Goal: Entertainment & Leisure: Browse casually

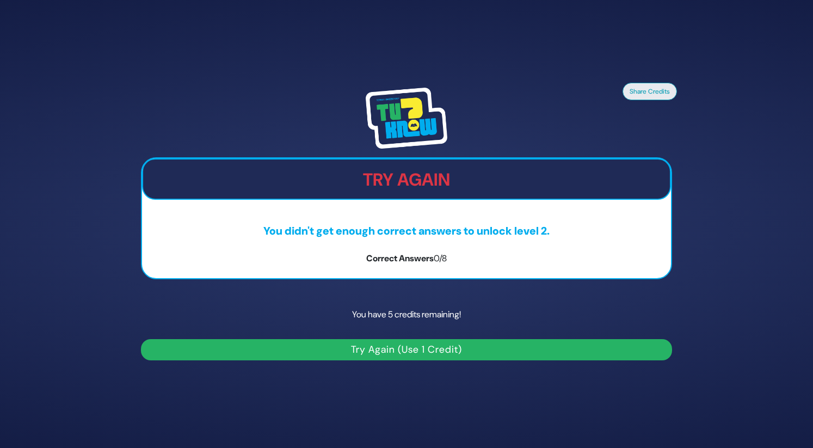
click at [393, 348] on button "Try Again (Use 1 Credit)" at bounding box center [406, 349] width 531 height 21
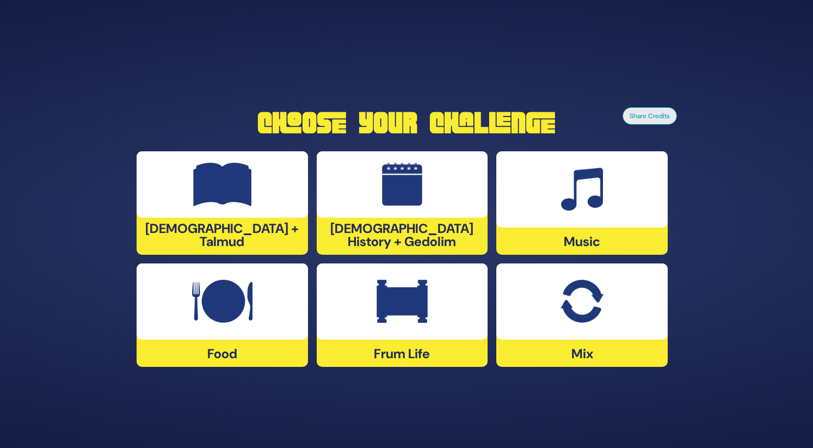
click at [406, 294] on img at bounding box center [401, 302] width 51 height 44
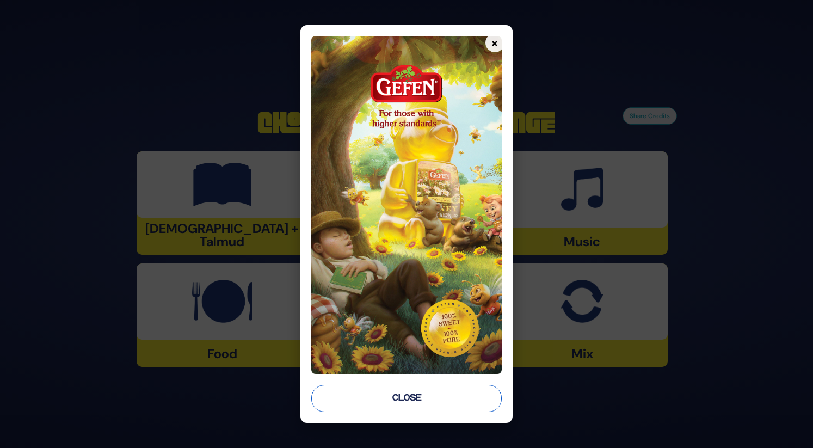
click at [439, 398] on button "Close" at bounding box center [406, 398] width 190 height 27
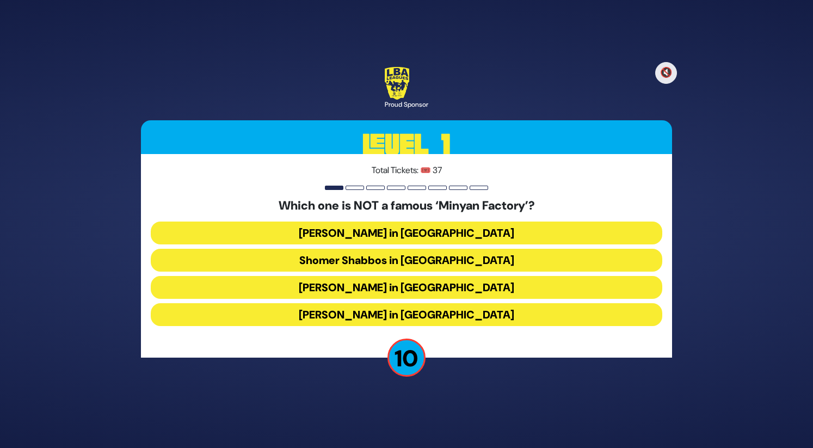
click at [453, 265] on button "Shomer Shabbos in Boro Park" at bounding box center [406, 260] width 511 height 23
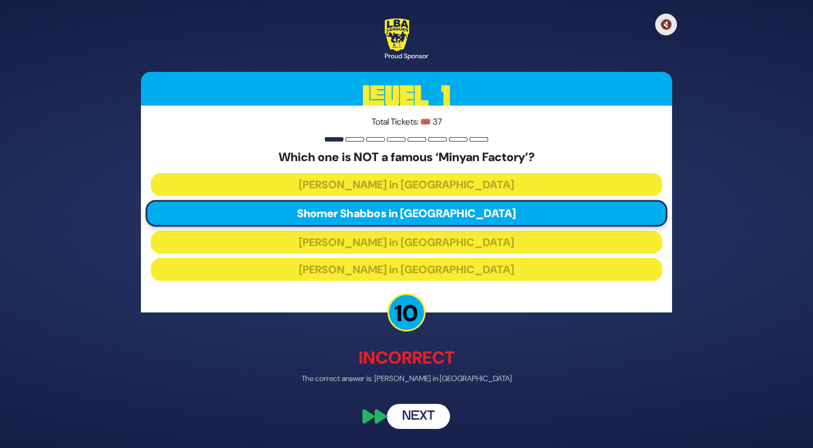
click at [433, 413] on button "Next" at bounding box center [418, 416] width 63 height 25
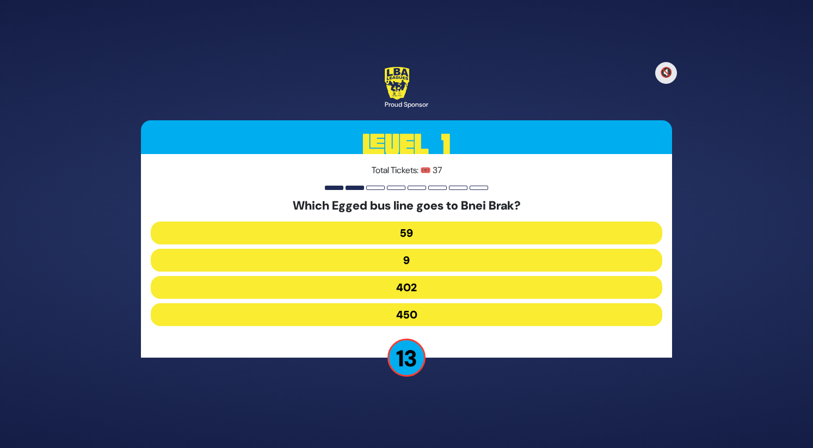
click at [434, 287] on button "402" at bounding box center [406, 287] width 511 height 23
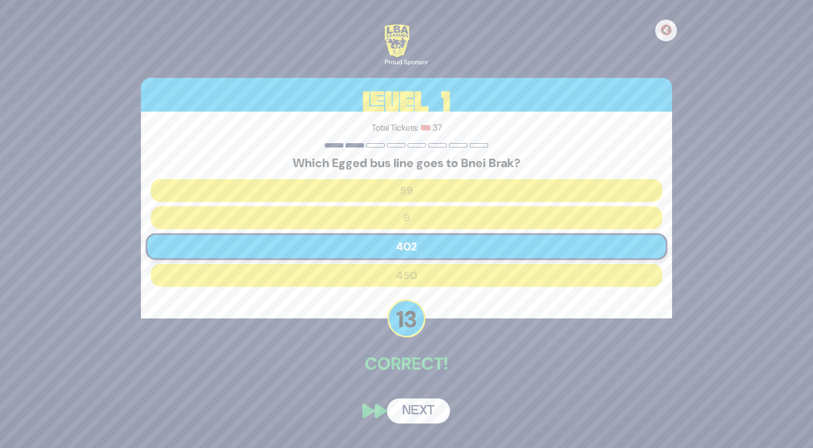
click at [422, 419] on button "Next" at bounding box center [418, 410] width 63 height 25
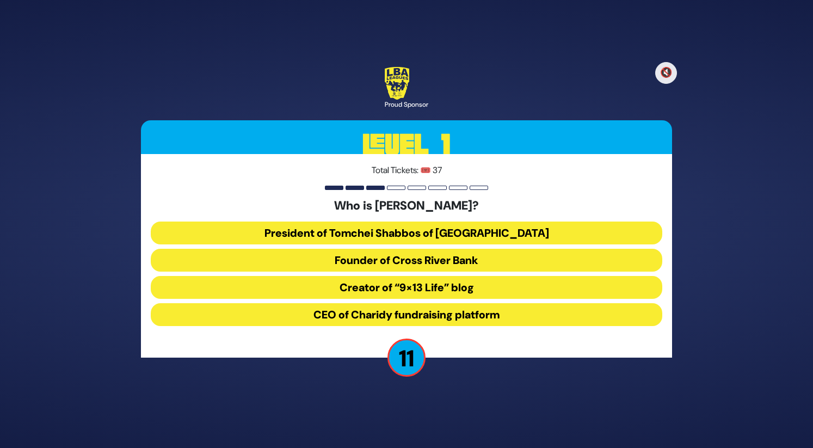
click at [441, 313] on button "CEO of Charidy fundraising platform" at bounding box center [406, 314] width 511 height 23
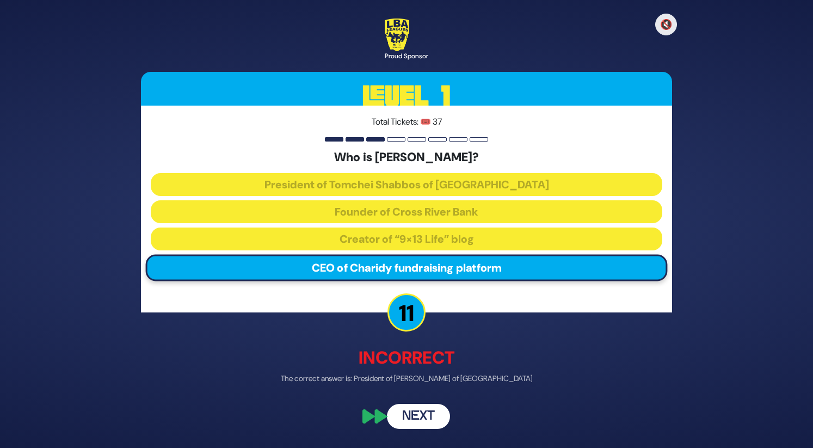
click at [417, 416] on button "Next" at bounding box center [418, 416] width 63 height 25
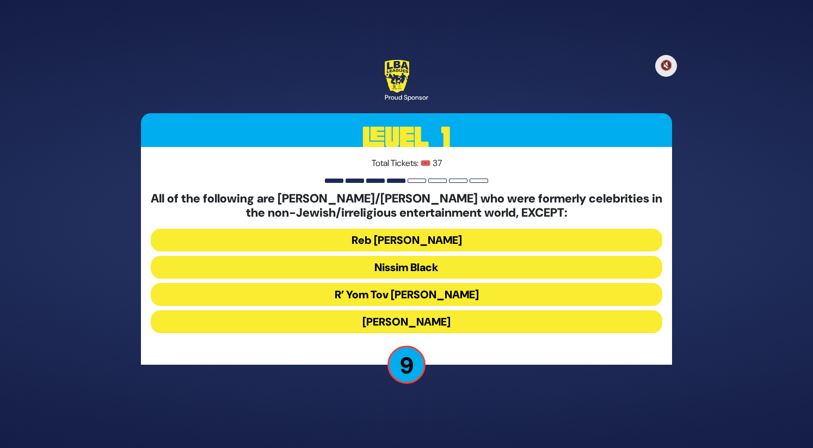
click at [459, 293] on button "R’ Yom Tov Glazer" at bounding box center [406, 294] width 511 height 23
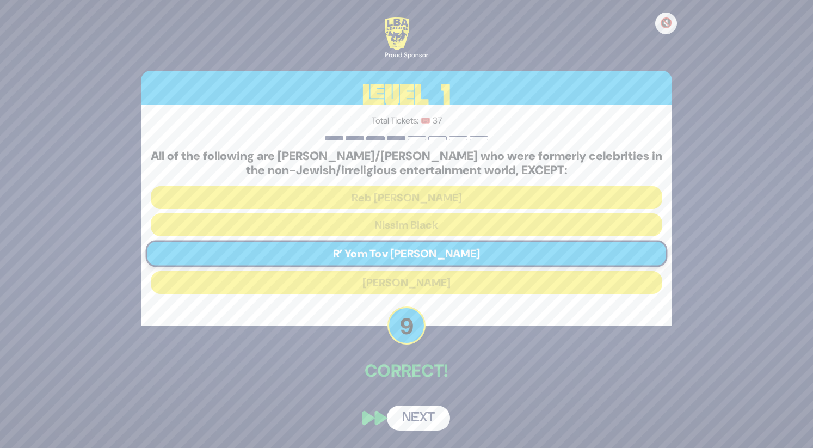
click at [432, 407] on button "Next" at bounding box center [418, 417] width 63 height 25
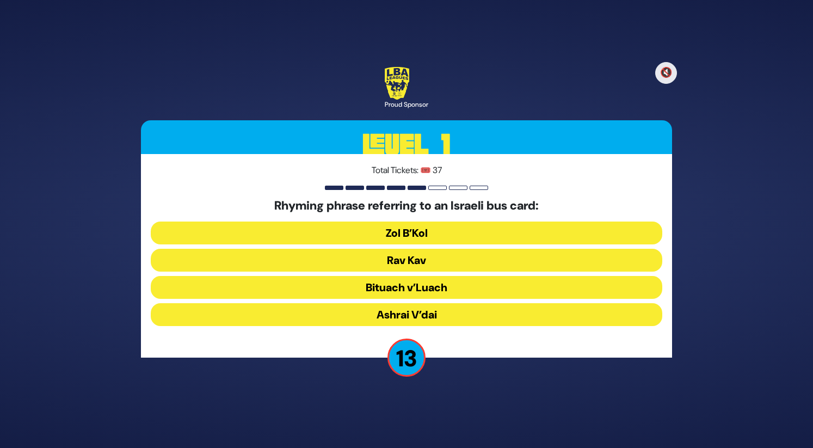
click at [461, 259] on button "Rav Kav" at bounding box center [406, 260] width 511 height 23
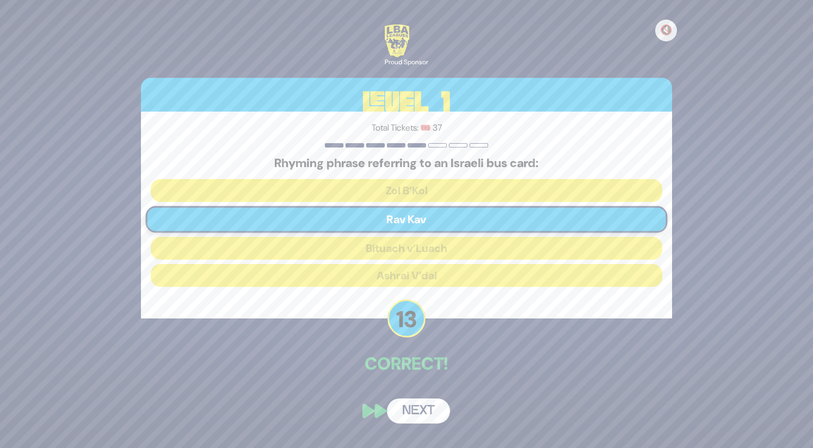
click at [434, 407] on button "Next" at bounding box center [418, 410] width 63 height 25
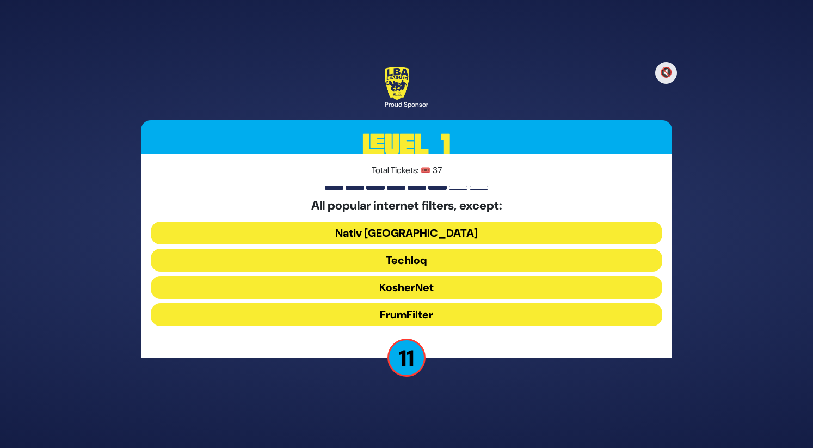
click at [447, 314] on button "FrumFilter" at bounding box center [406, 314] width 511 height 23
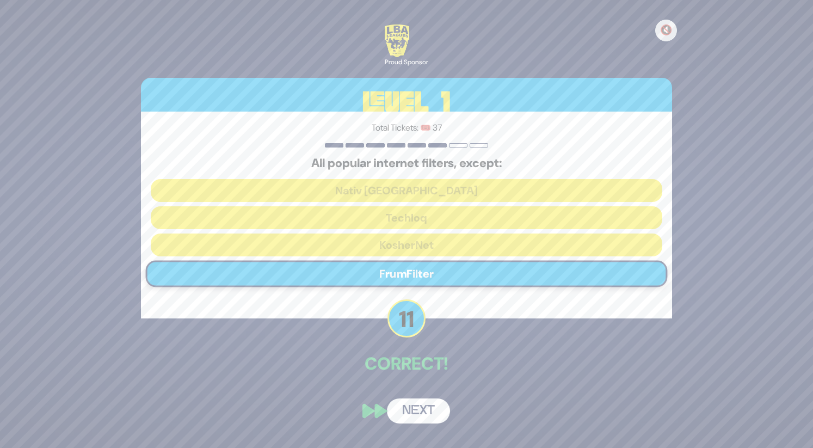
click at [426, 406] on button "Next" at bounding box center [418, 410] width 63 height 25
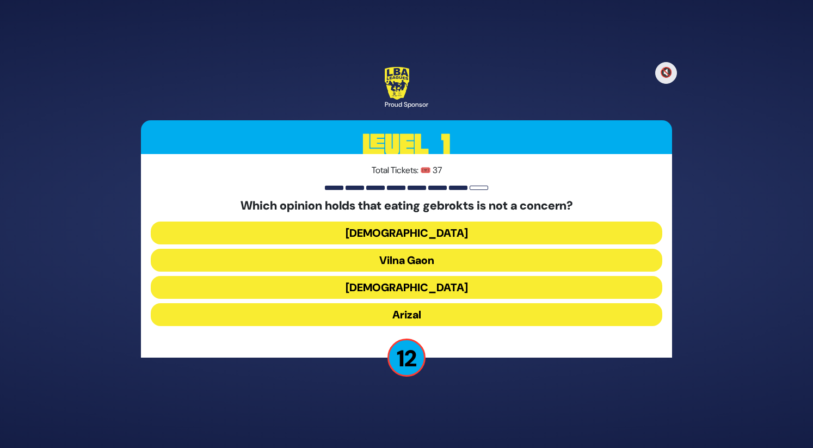
click at [437, 255] on button "Vilna Gaon" at bounding box center [406, 260] width 511 height 23
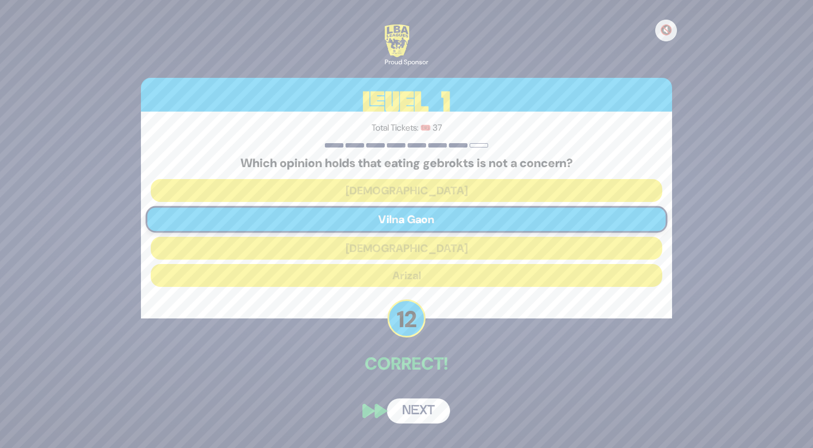
click at [423, 402] on button "Next" at bounding box center [418, 410] width 63 height 25
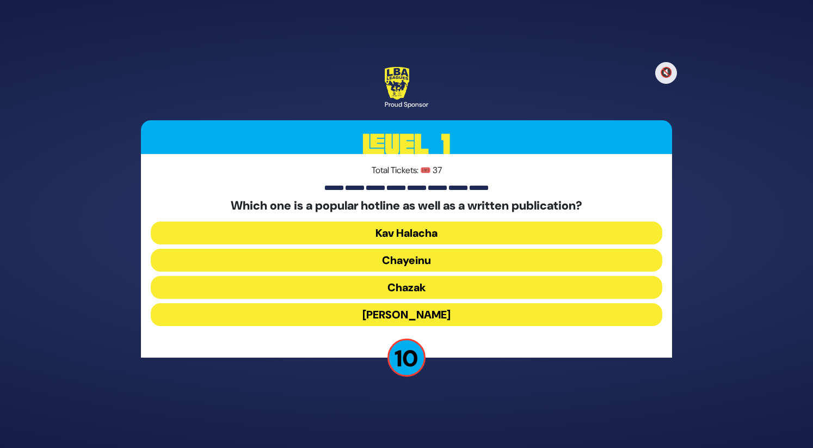
click at [433, 291] on button "Chazak" at bounding box center [406, 287] width 511 height 23
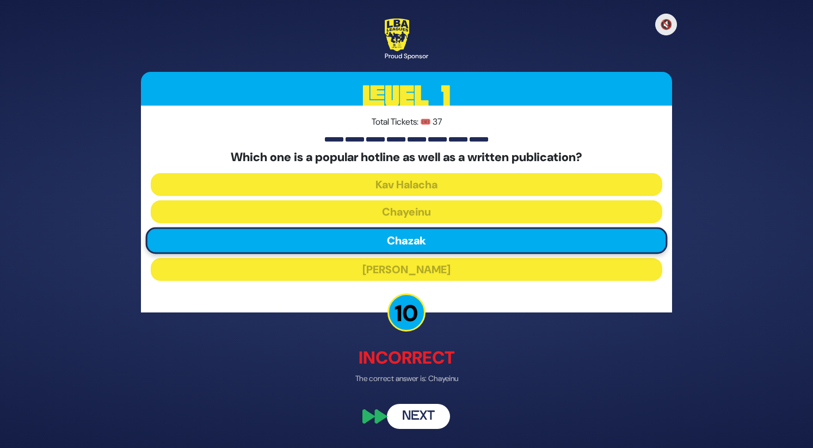
click at [422, 414] on button "Next" at bounding box center [418, 416] width 63 height 25
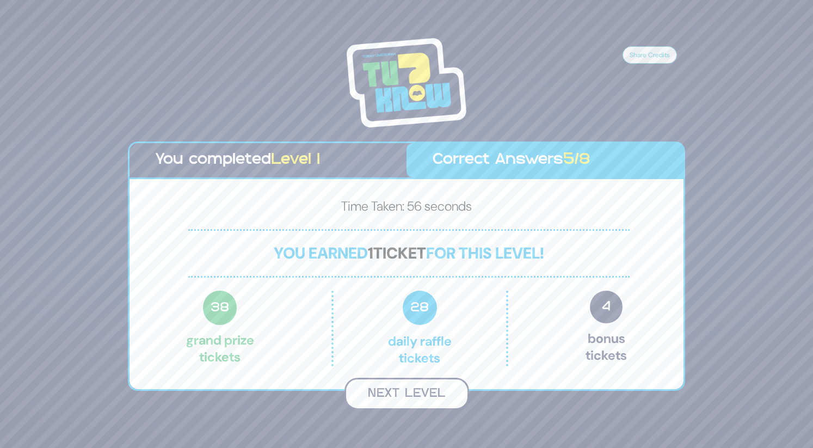
click at [429, 390] on button "Next Level" at bounding box center [406, 393] width 125 height 32
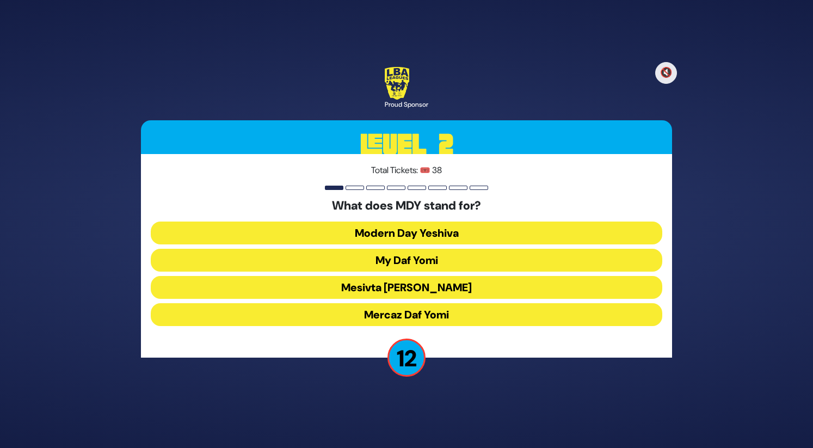
click at [437, 312] on button "Mercaz Daf Yomi" at bounding box center [406, 314] width 511 height 23
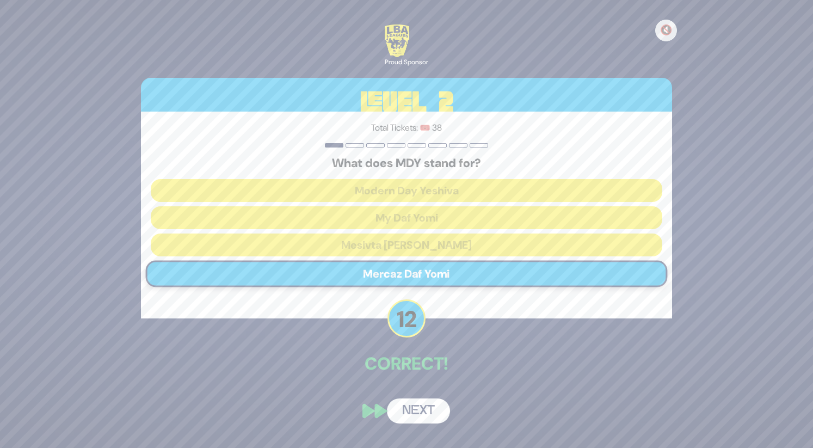
click at [428, 404] on button "Next" at bounding box center [418, 410] width 63 height 25
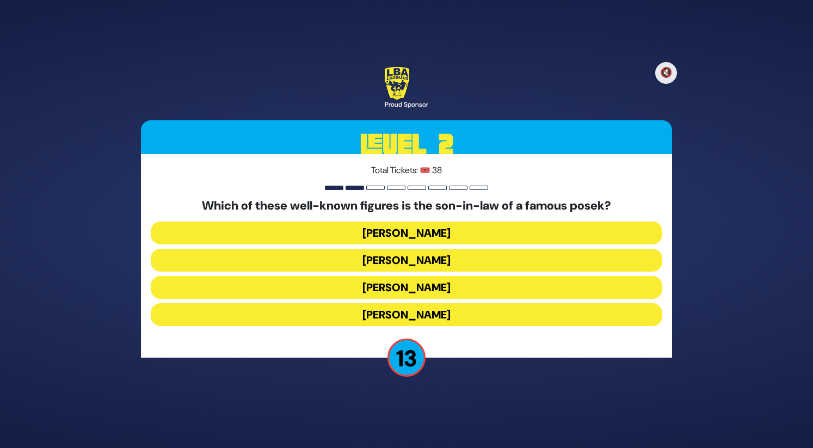
click at [416, 310] on button "Shlomo Yehuda Rechnitz" at bounding box center [406, 314] width 511 height 23
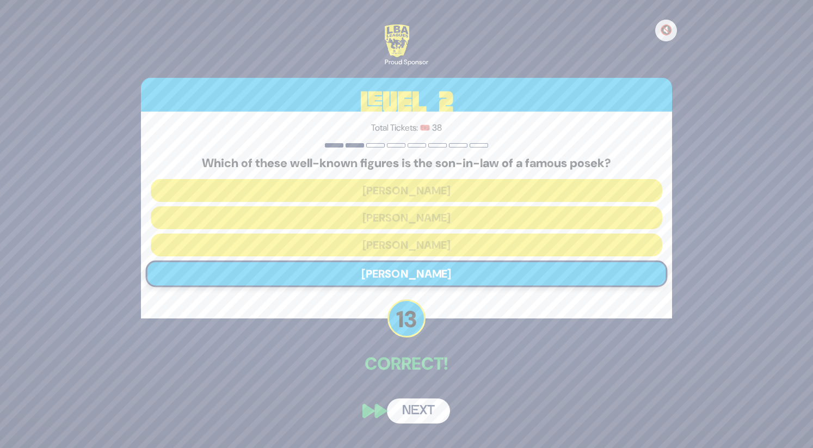
click at [416, 408] on button "Next" at bounding box center [418, 410] width 63 height 25
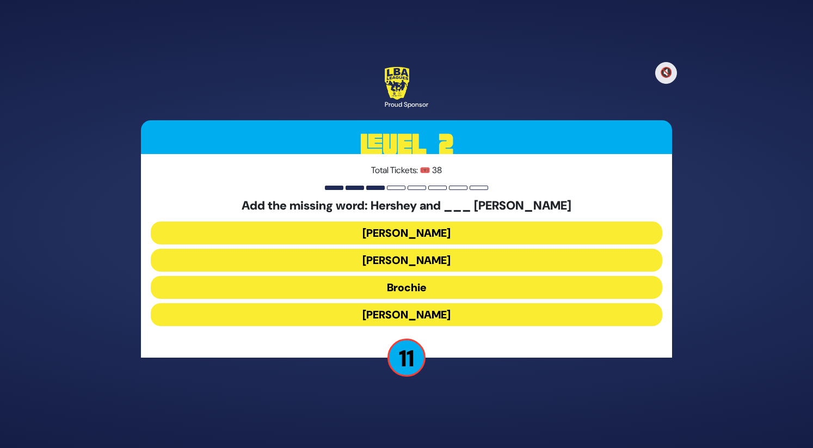
click at [419, 228] on button "Raizy" at bounding box center [406, 232] width 511 height 23
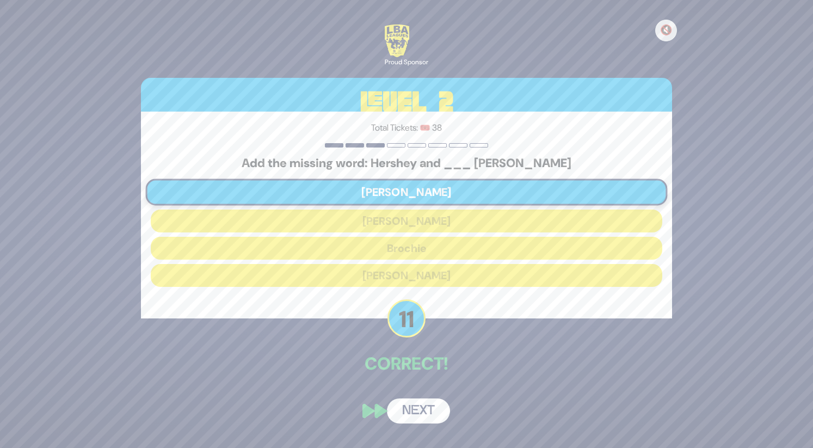
click at [404, 401] on button "Next" at bounding box center [418, 410] width 63 height 25
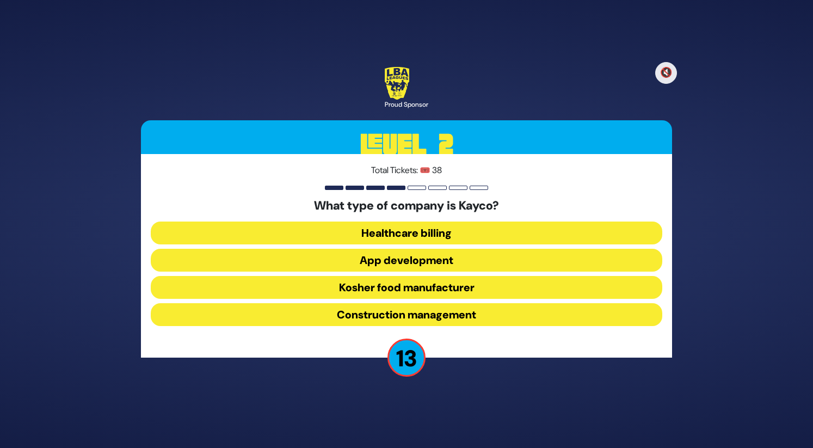
click at [368, 292] on button "Kosher food manufacturer" at bounding box center [406, 287] width 511 height 23
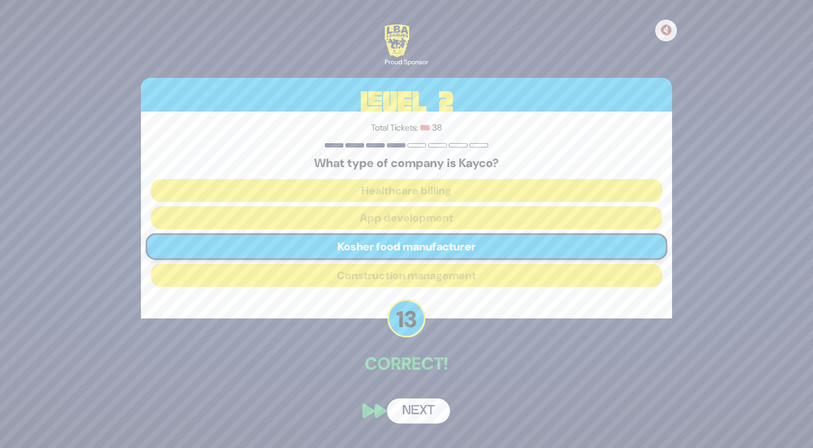
click at [398, 407] on button "Next" at bounding box center [418, 410] width 63 height 25
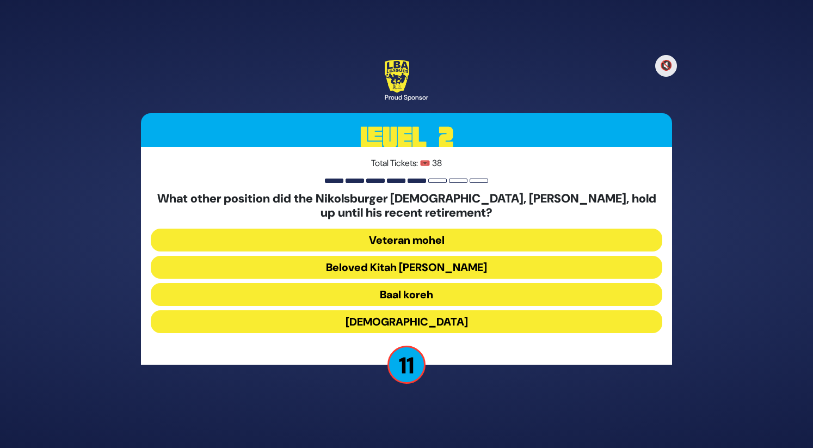
click at [424, 271] on button "Beloved Kitah Aleph Rebbi" at bounding box center [406, 267] width 511 height 23
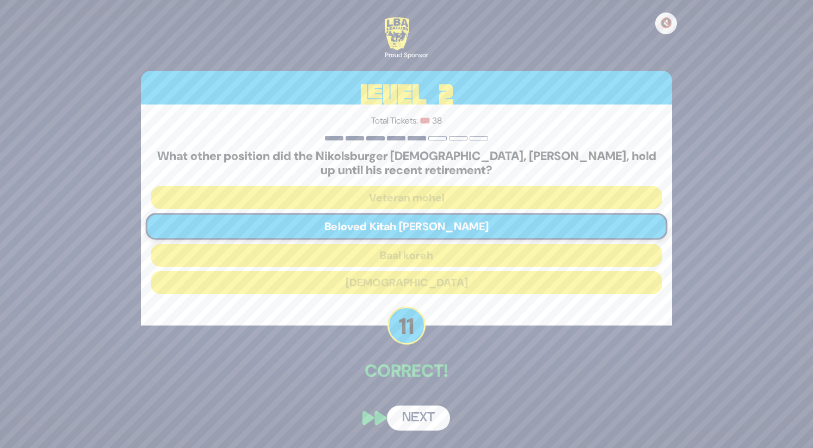
click at [423, 417] on button "Next" at bounding box center [418, 417] width 63 height 25
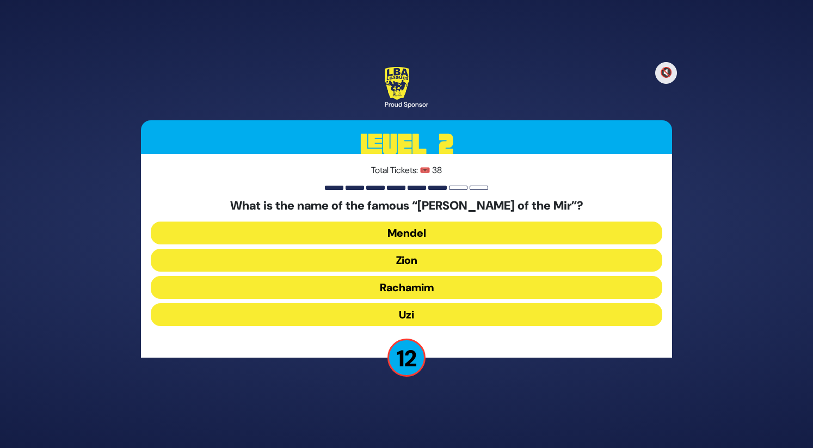
click at [431, 264] on button "Zion" at bounding box center [406, 260] width 511 height 23
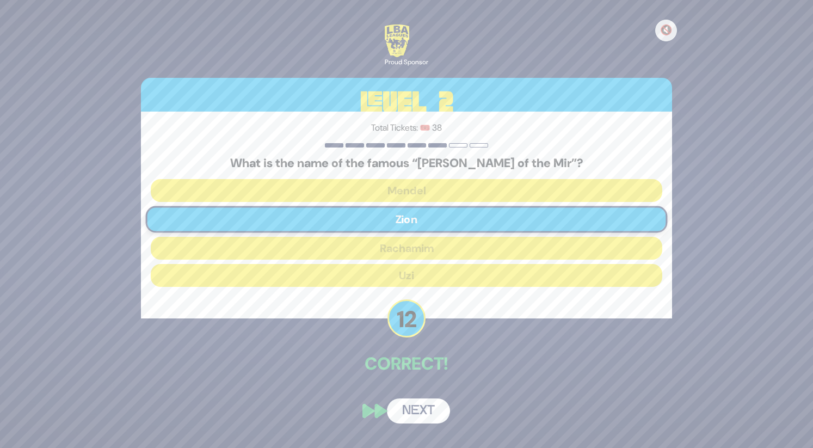
click at [428, 408] on button "Next" at bounding box center [418, 410] width 63 height 25
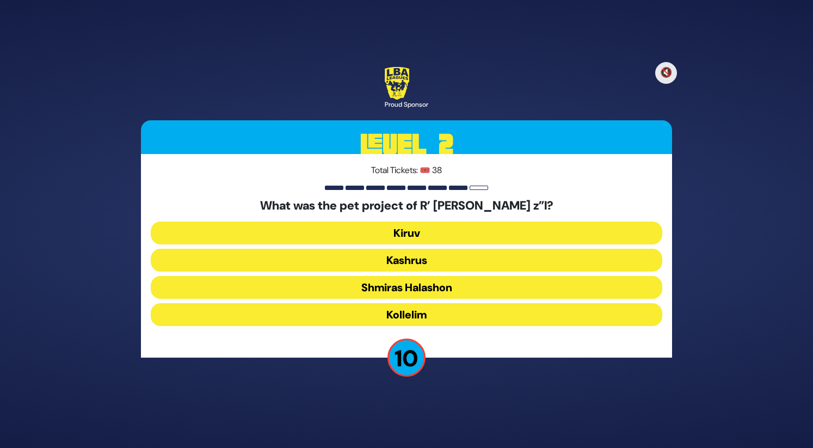
click at [418, 240] on button "Kiruv" at bounding box center [406, 232] width 511 height 23
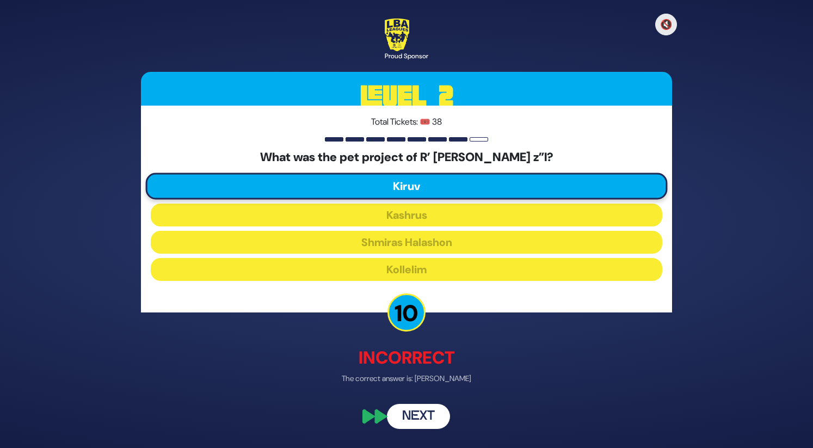
click at [425, 417] on button "Next" at bounding box center [418, 416] width 63 height 25
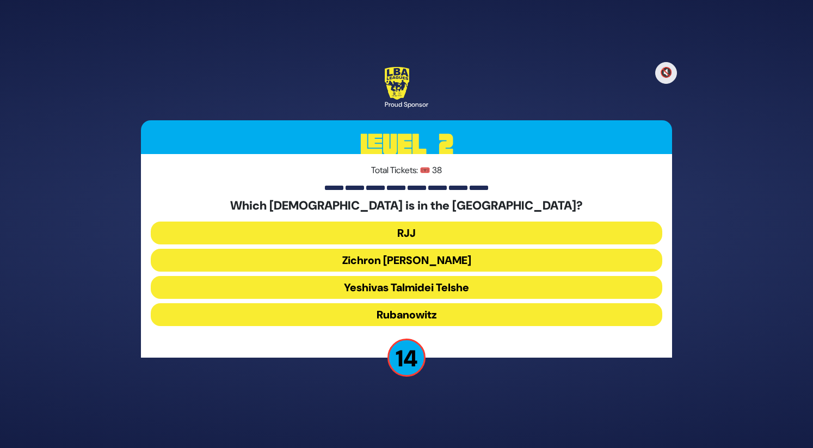
click at [414, 289] on button "Yeshivas Talmidei Telshe" at bounding box center [406, 287] width 511 height 23
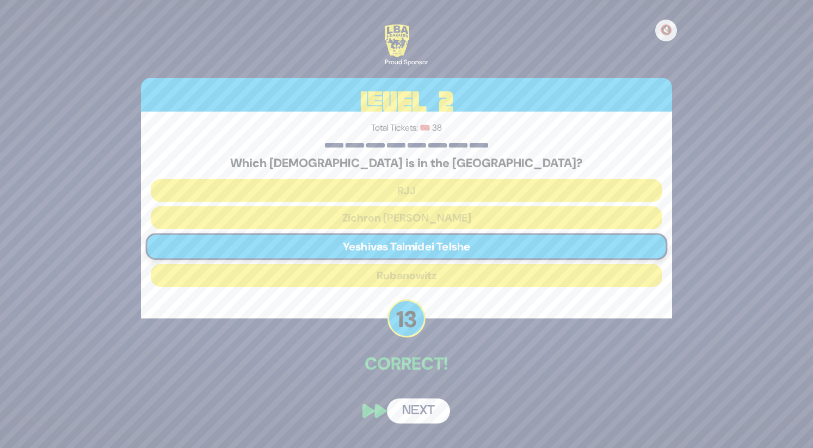
click at [414, 407] on button "Next" at bounding box center [418, 410] width 63 height 25
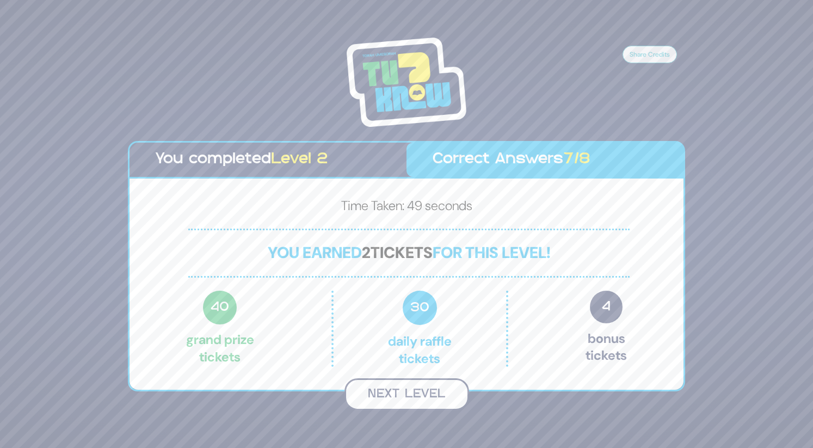
click at [431, 392] on button "Next Level" at bounding box center [406, 394] width 125 height 32
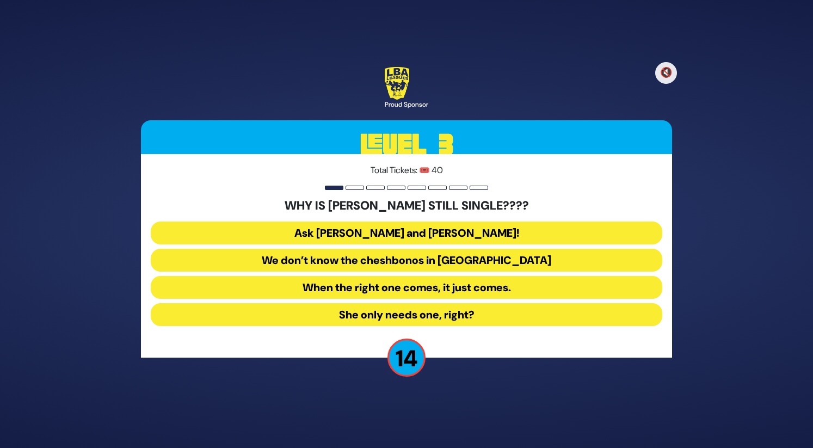
click at [444, 228] on button "Ask Bracha Stein and Chani Judowitz!" at bounding box center [406, 232] width 511 height 23
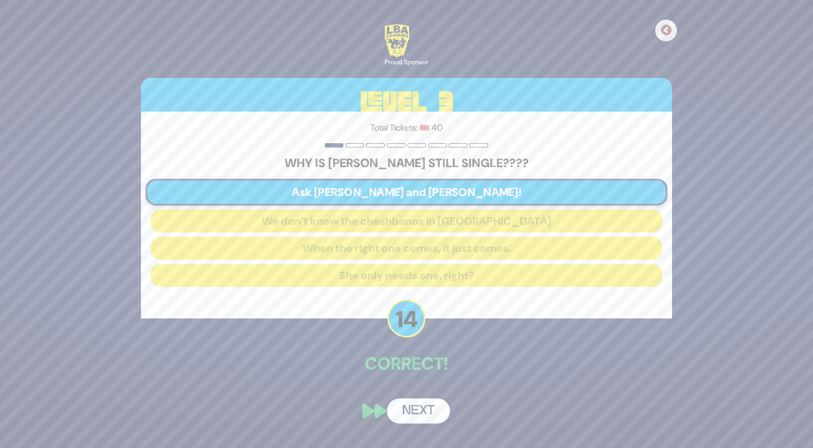
click at [434, 412] on button "Next" at bounding box center [418, 410] width 63 height 25
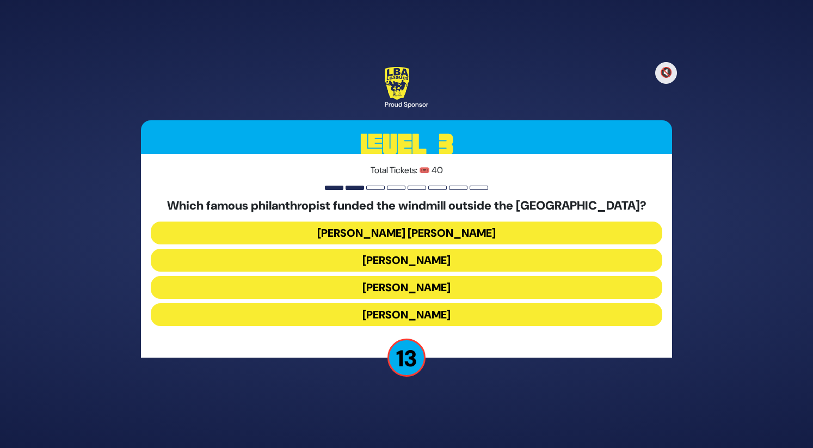
click at [418, 314] on button "Moses Montefiore" at bounding box center [406, 314] width 511 height 23
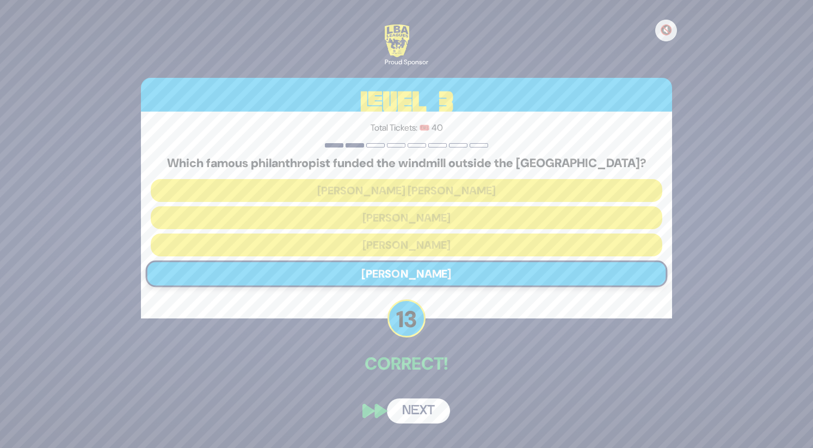
click at [428, 405] on button "Next" at bounding box center [418, 410] width 63 height 25
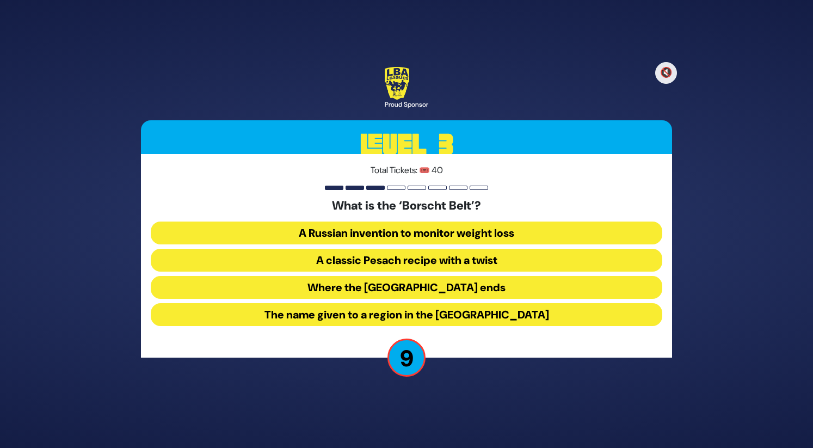
click at [411, 312] on button "The name given to a region in the Catskill Mountains" at bounding box center [406, 314] width 511 height 23
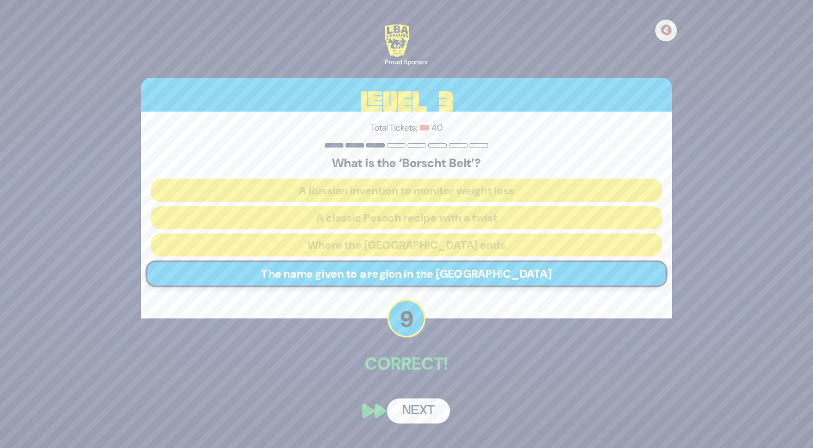
click at [419, 414] on button "Next" at bounding box center [418, 410] width 63 height 25
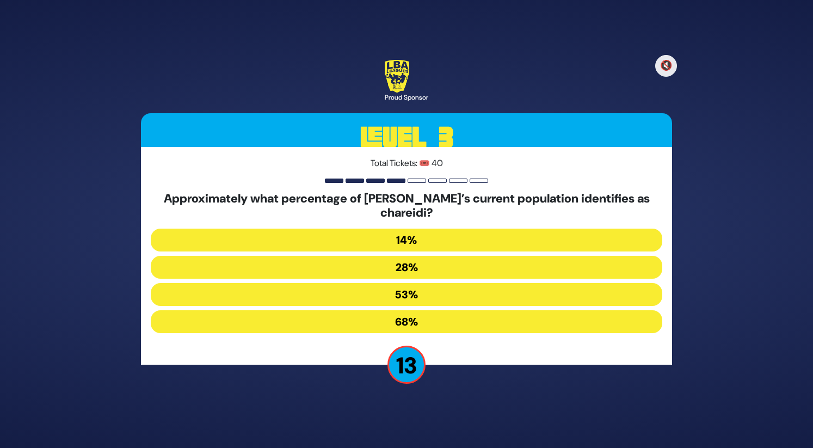
click at [426, 233] on button "14%" at bounding box center [406, 239] width 511 height 23
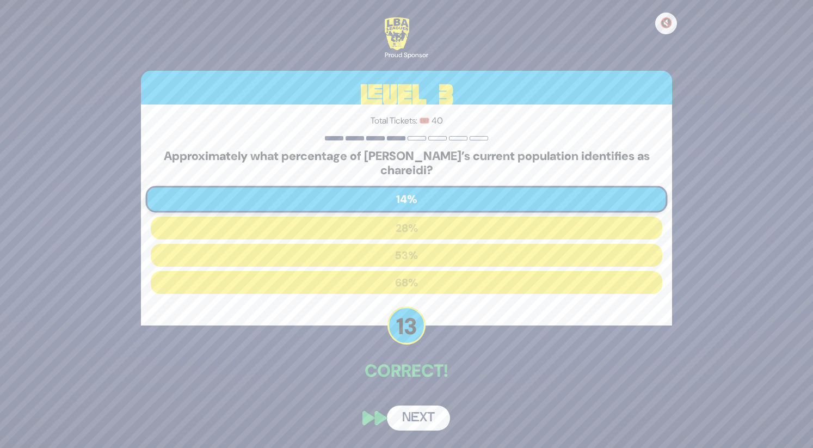
click at [401, 420] on button "Next" at bounding box center [418, 417] width 63 height 25
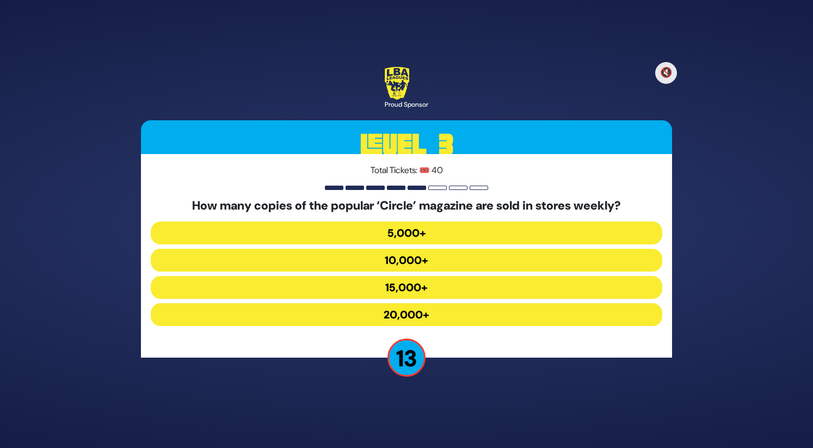
click at [407, 258] on button "10,000+" at bounding box center [406, 260] width 511 height 23
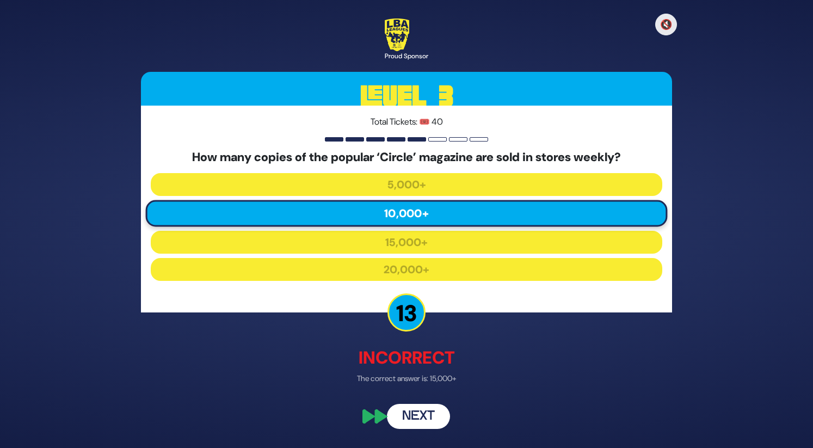
click at [413, 412] on button "Next" at bounding box center [418, 416] width 63 height 25
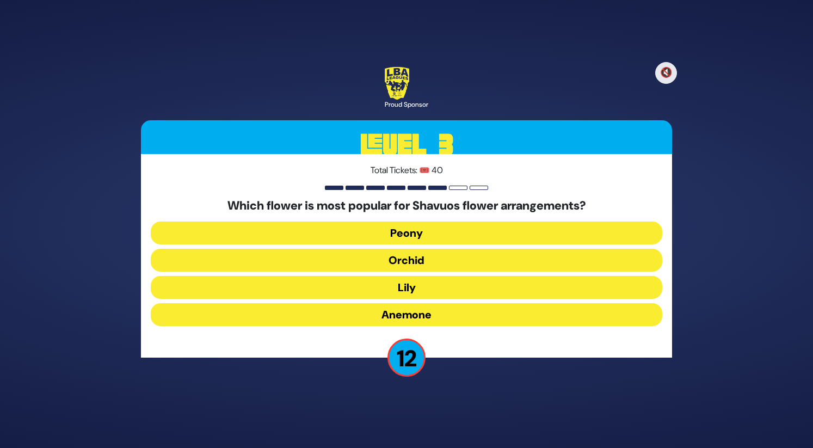
click at [405, 261] on button "Orchid" at bounding box center [406, 260] width 511 height 23
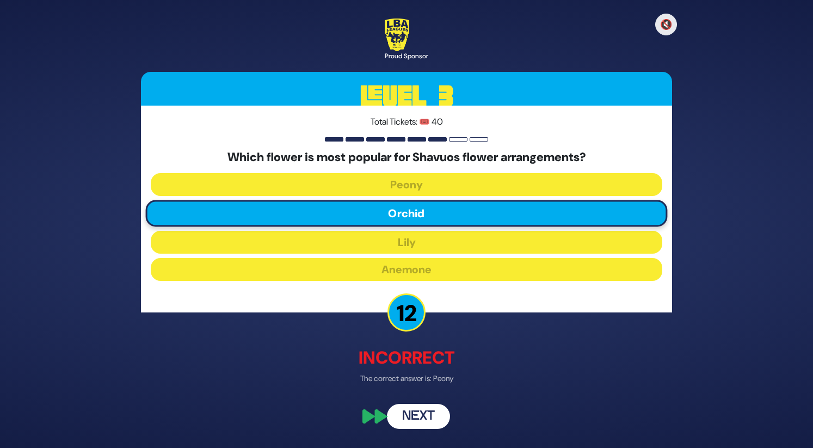
click at [421, 413] on button "Next" at bounding box center [418, 416] width 63 height 25
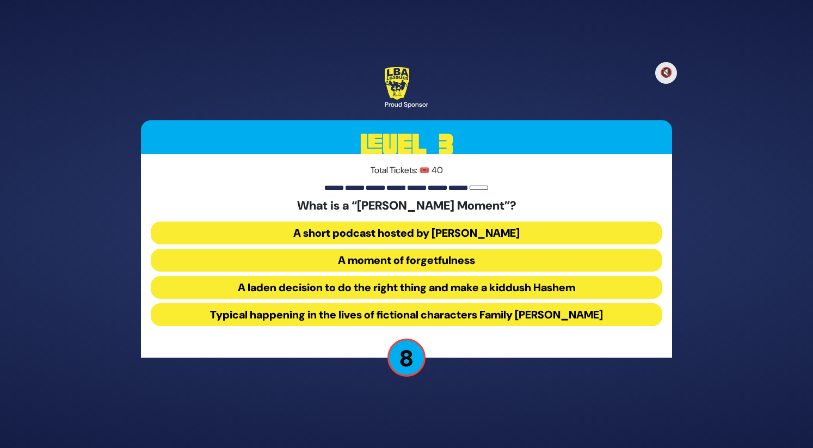
click at [412, 316] on button "Typical happening in the lives of fictional characters Family Muroff" at bounding box center [406, 314] width 511 height 23
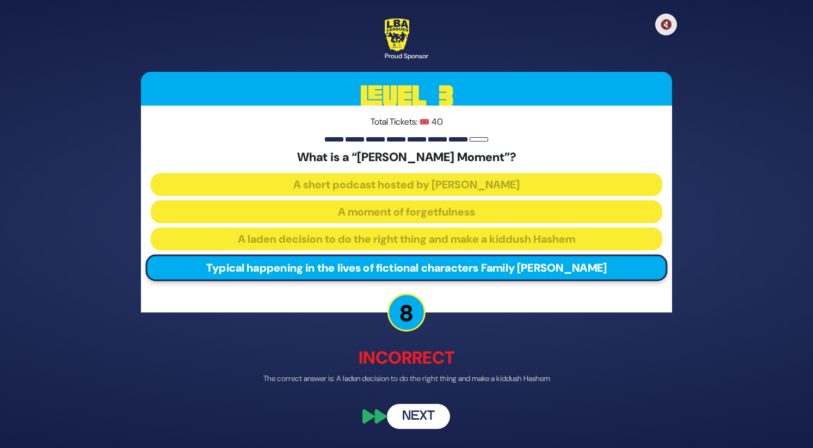
click at [428, 418] on button "Next" at bounding box center [418, 416] width 63 height 25
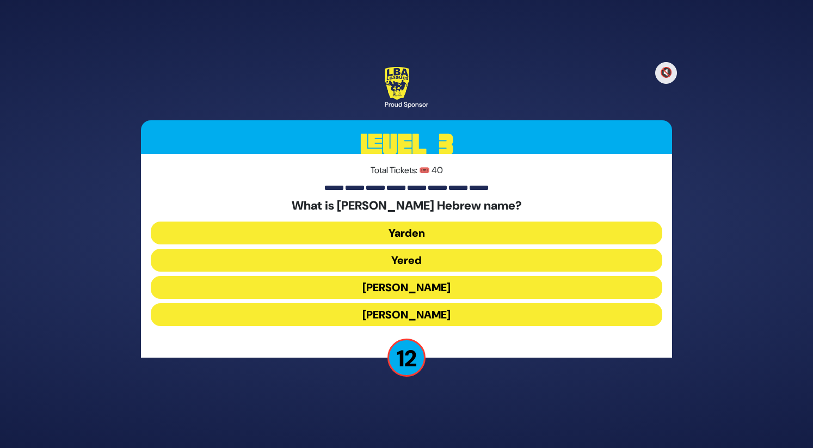
click at [451, 314] on button "Yoel Chaim" at bounding box center [406, 314] width 511 height 23
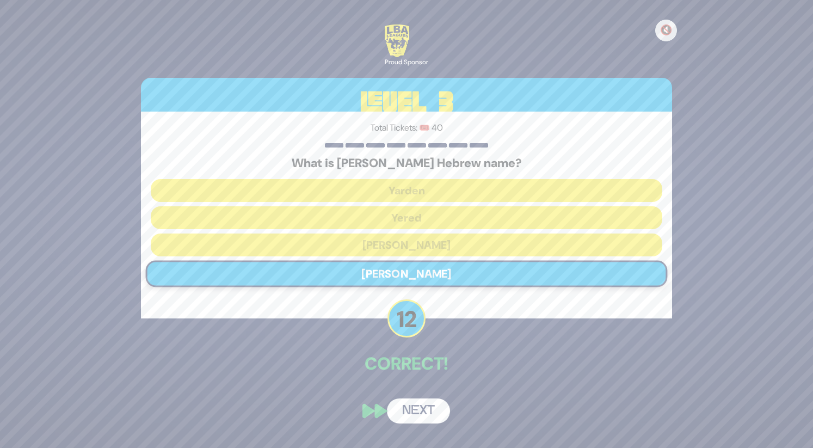
click at [427, 414] on button "Next" at bounding box center [418, 410] width 63 height 25
